Goal: Task Accomplishment & Management: Complete application form

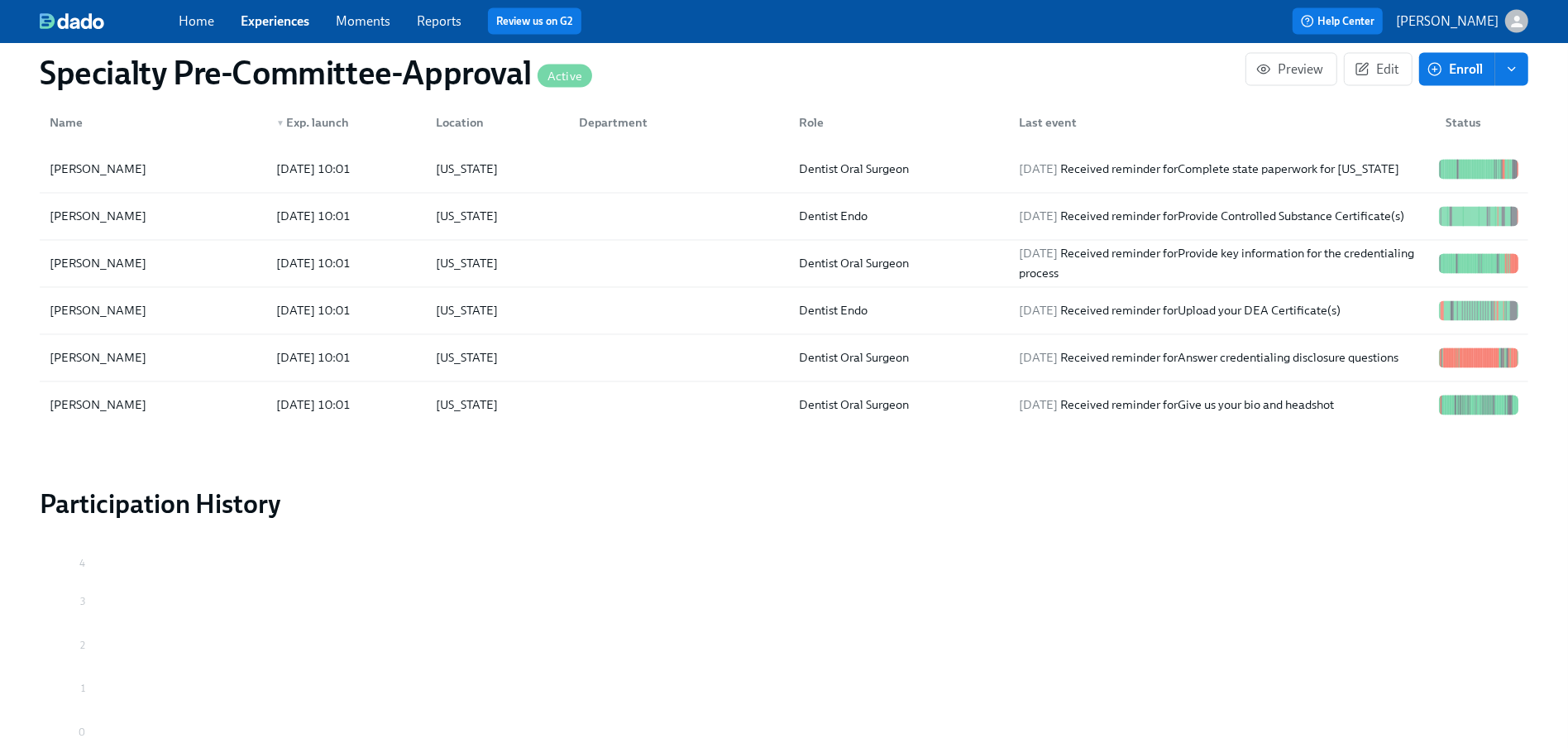
scroll to position [2928, 0]
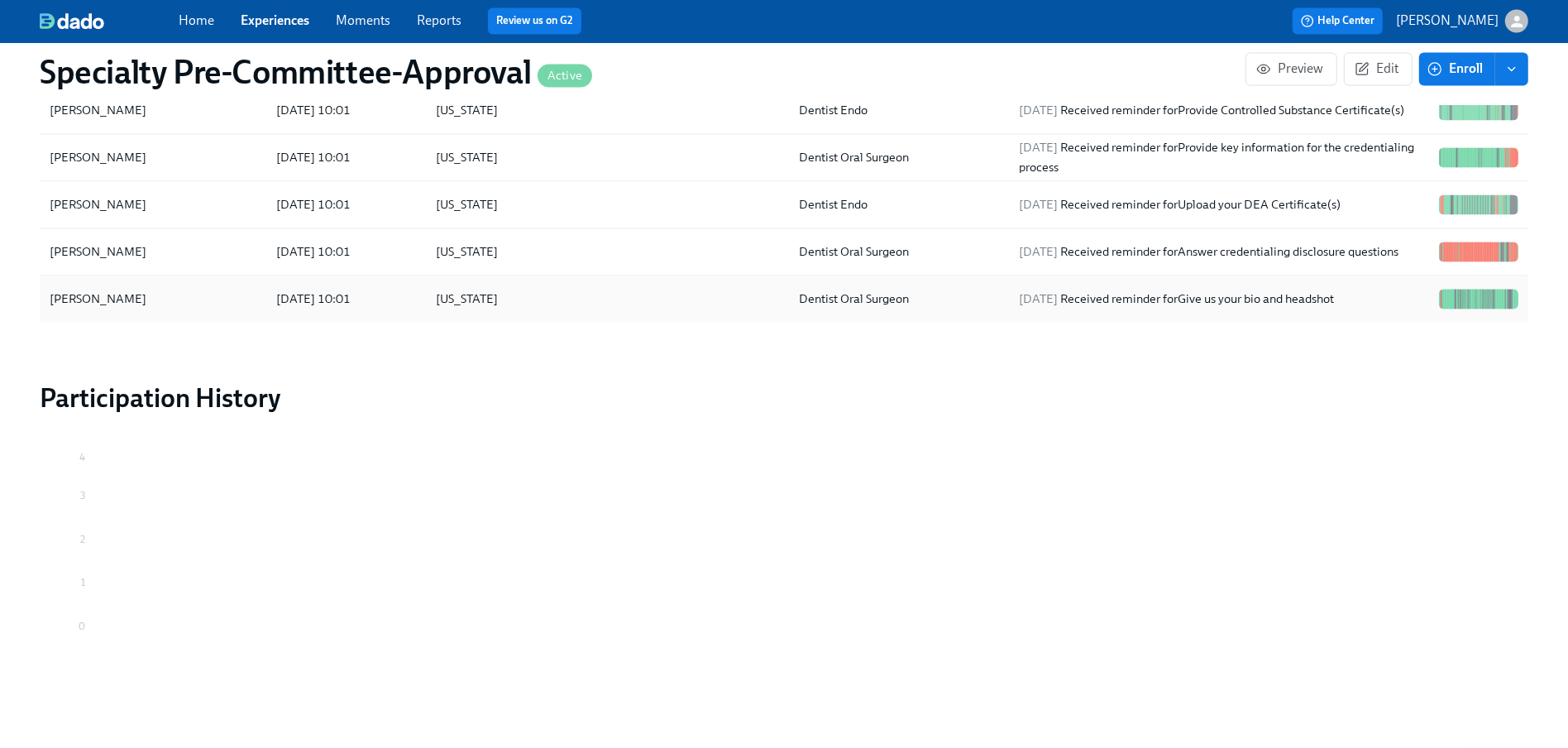
click at [123, 299] on div "[PERSON_NAME]" at bounding box center [98, 299] width 110 height 20
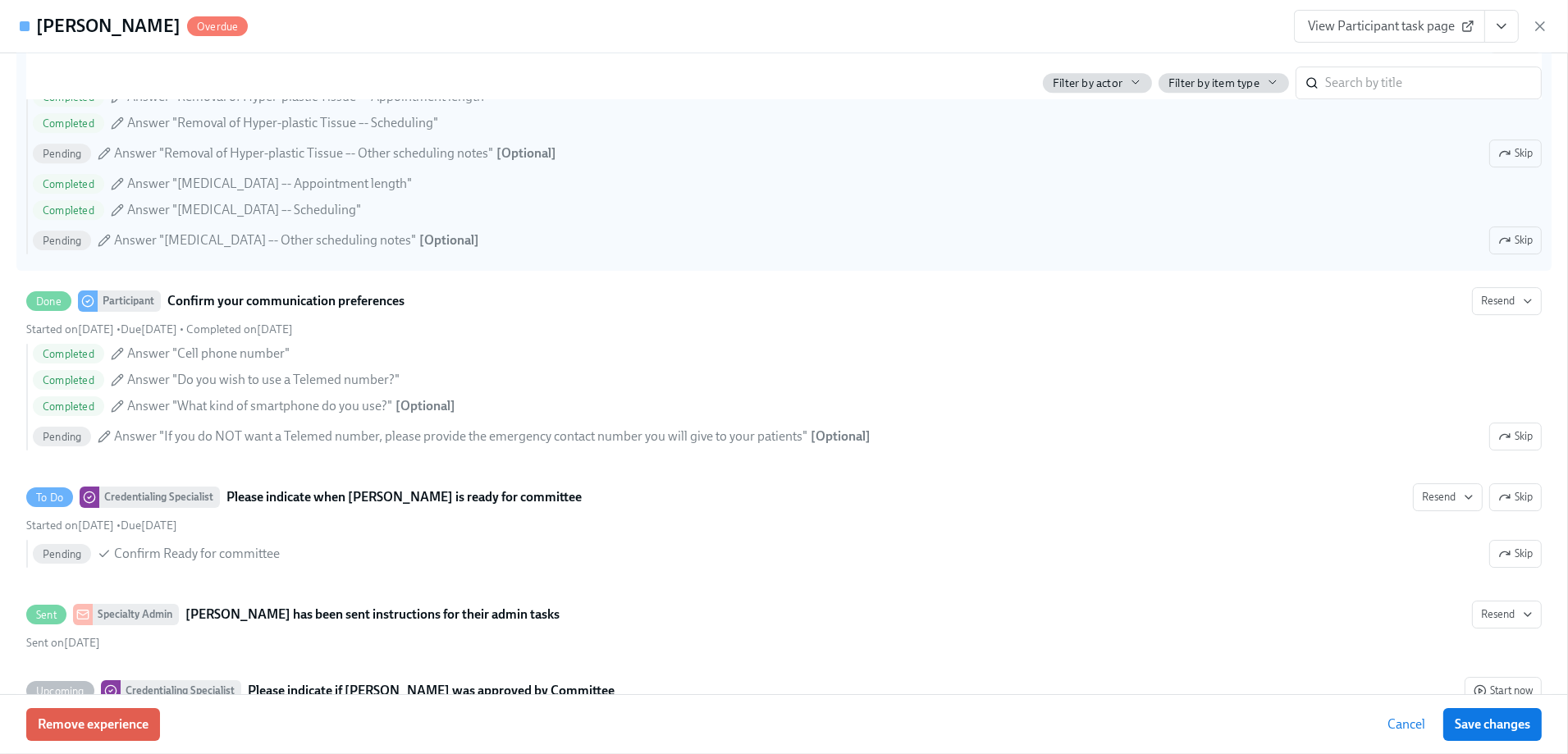
scroll to position [7220, 0]
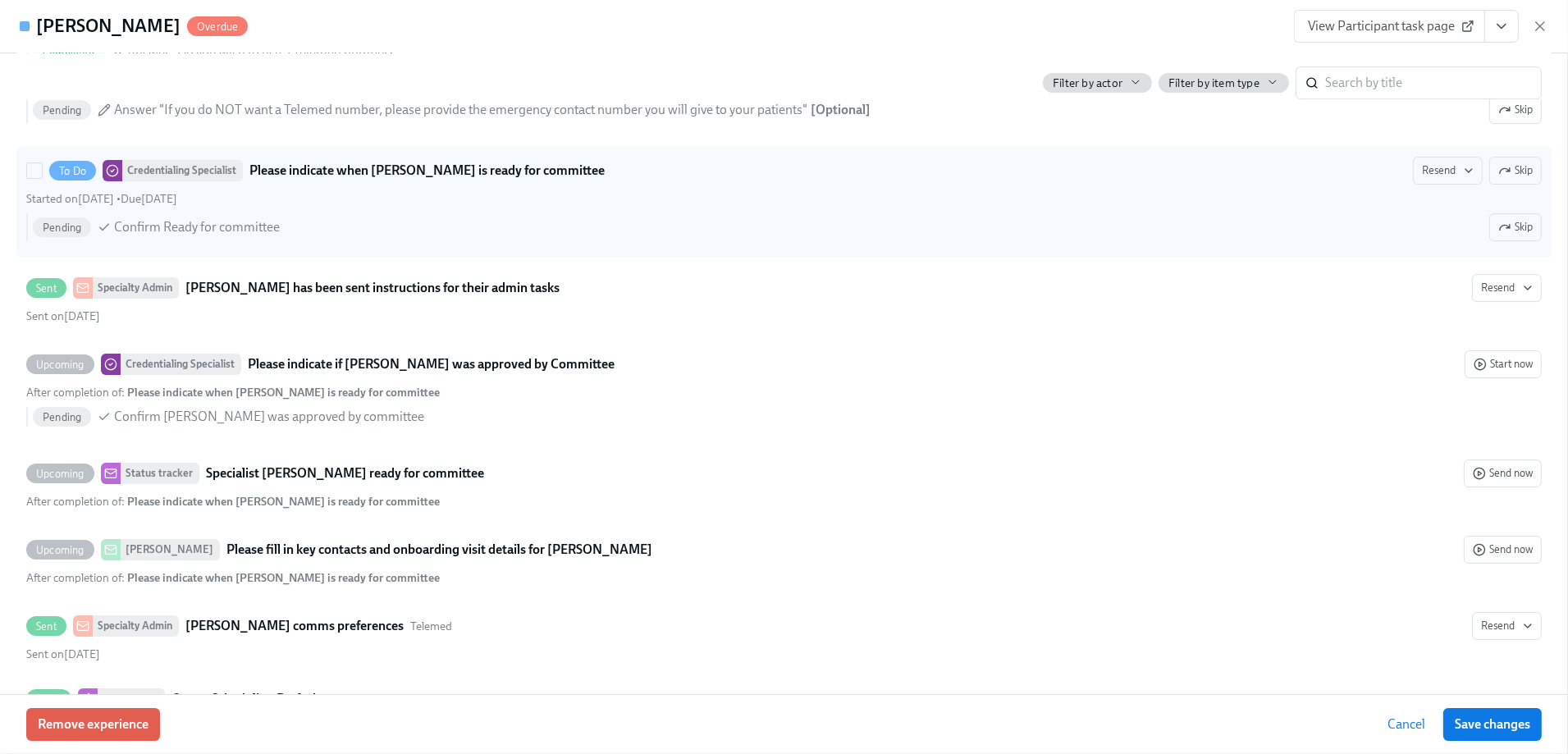
click at [155, 218] on span "Confirm Ready for committee" at bounding box center [197, 227] width 165 height 18
click at [42, 178] on input "To Do Credentialing Specialist Please indicate when [PERSON_NAME] is ready for …" at bounding box center [35, 170] width 15 height 15
checkbox input "true"
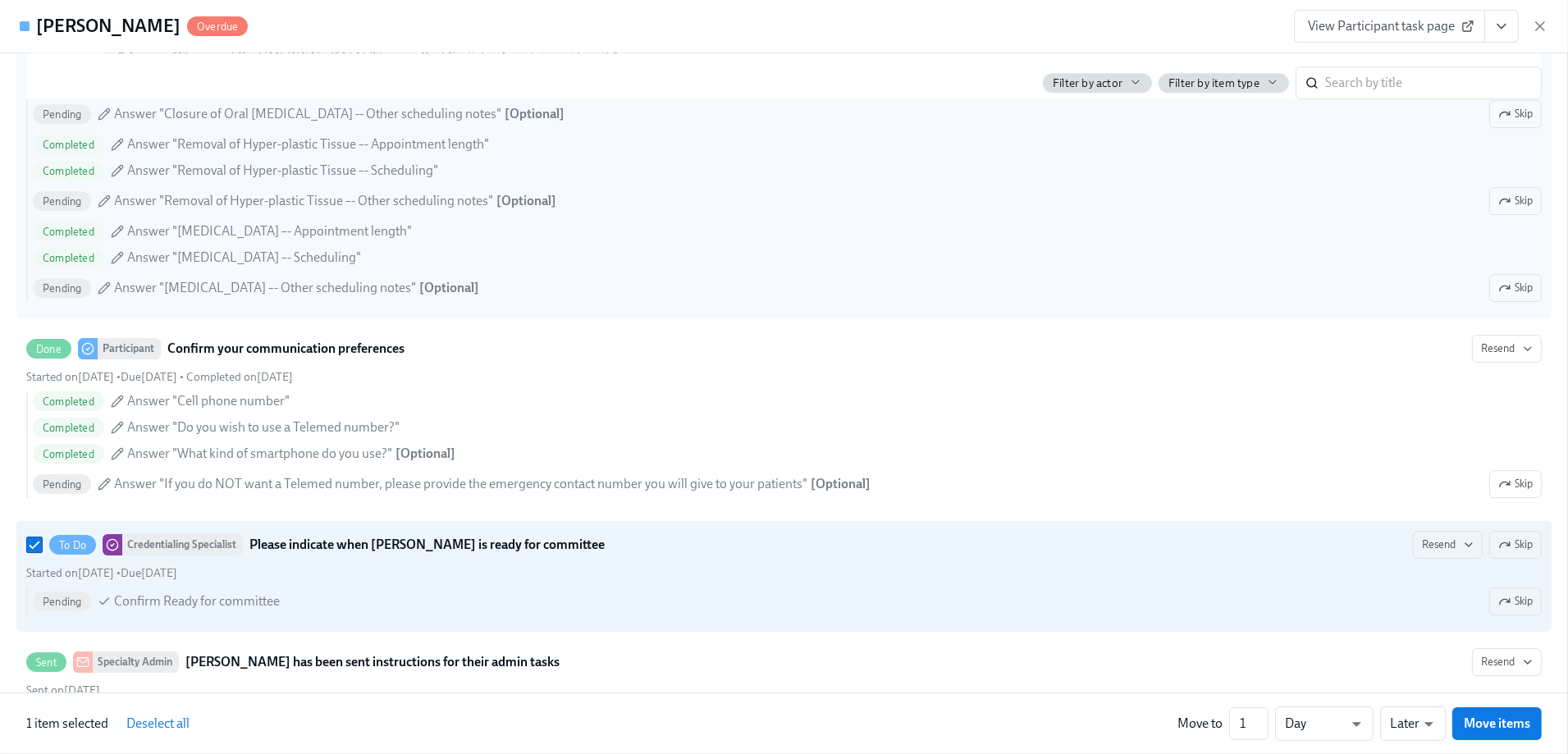
scroll to position [7137, 0]
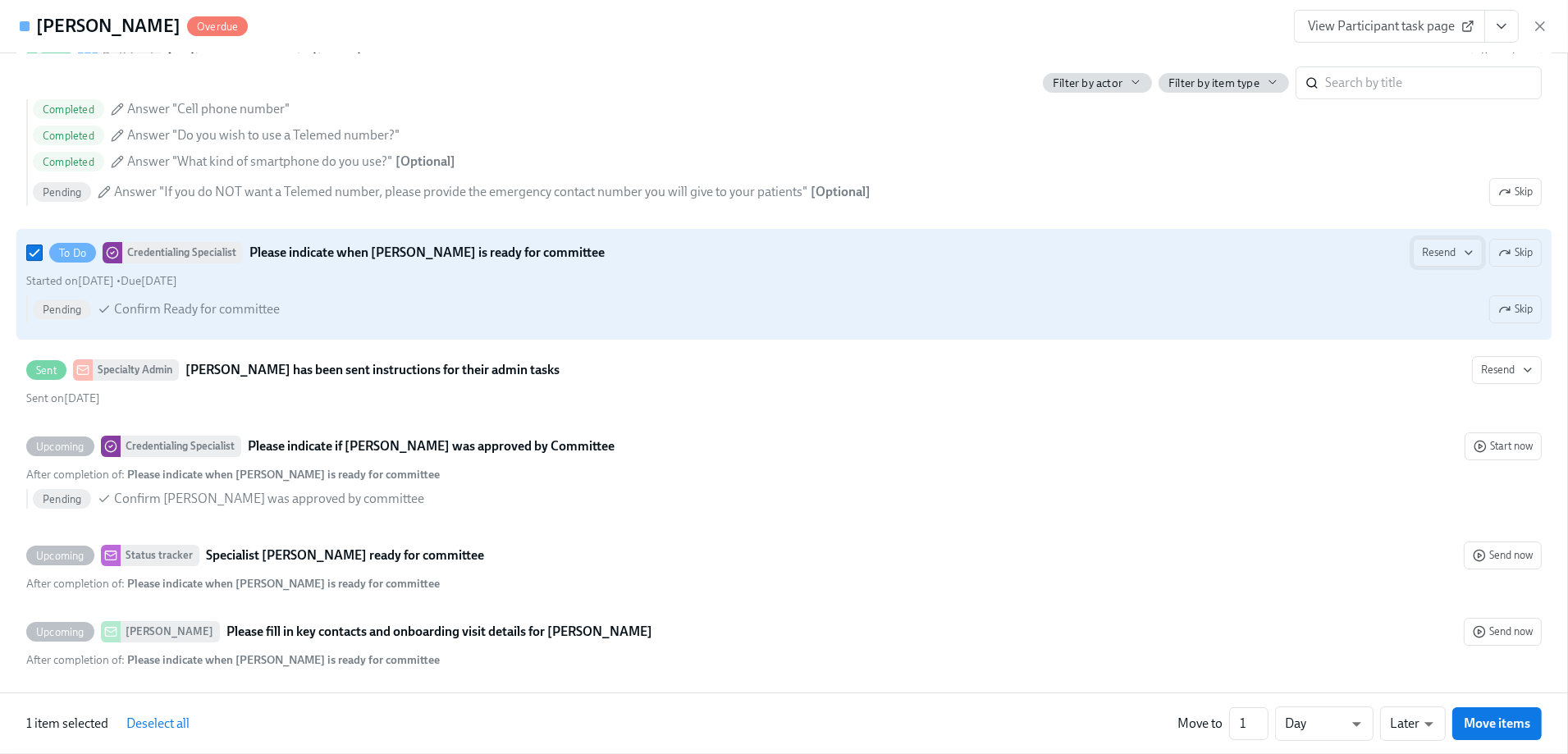
click at [1432, 247] on span "Resend" at bounding box center [1448, 253] width 52 height 17
click at [1438, 277] on div "Work Email" at bounding box center [1457, 277] width 86 height 18
